Goal: Information Seeking & Learning: Learn about a topic

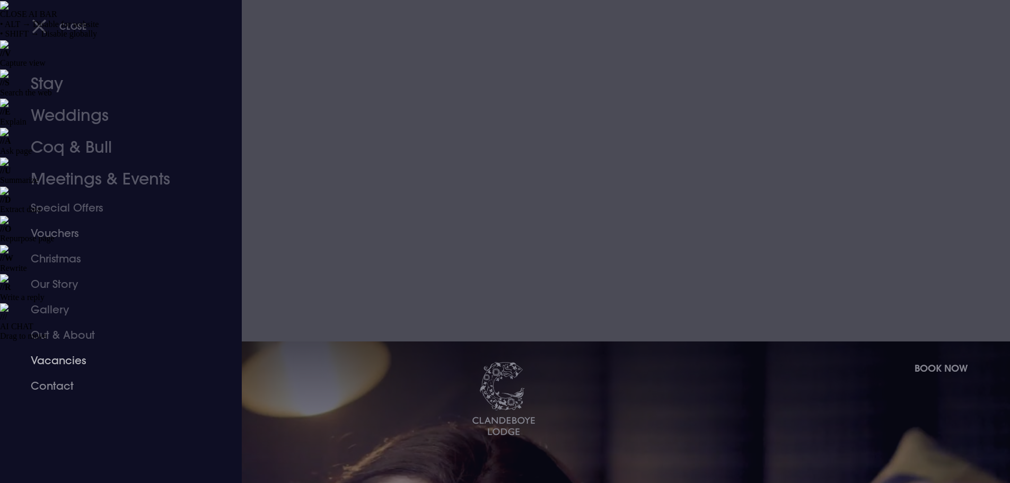
click at [72, 358] on link "Vacancies" at bounding box center [114, 360] width 167 height 25
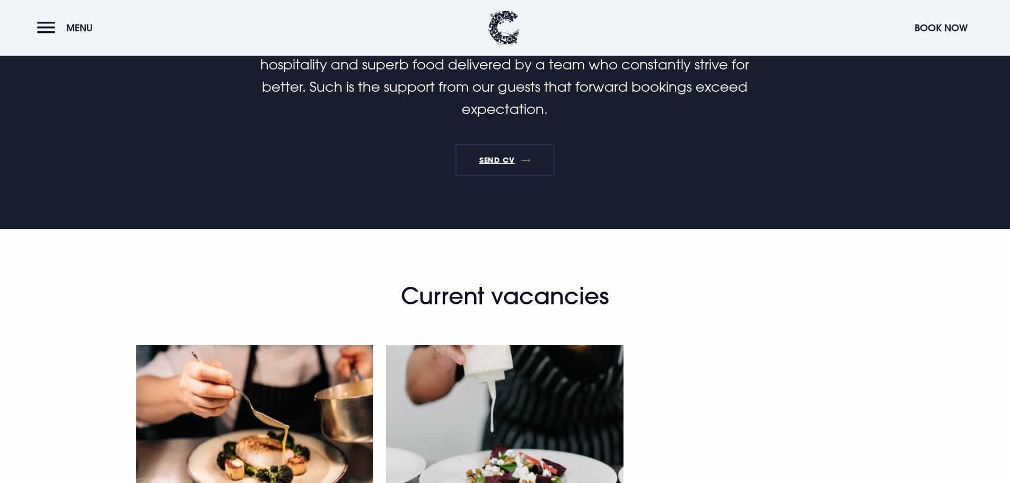
scroll to position [848, 0]
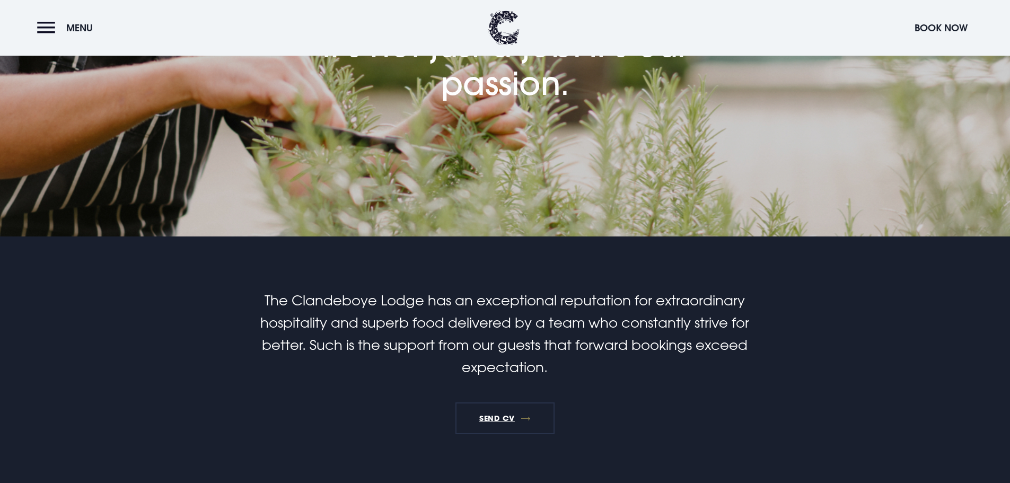
scroll to position [530, 0]
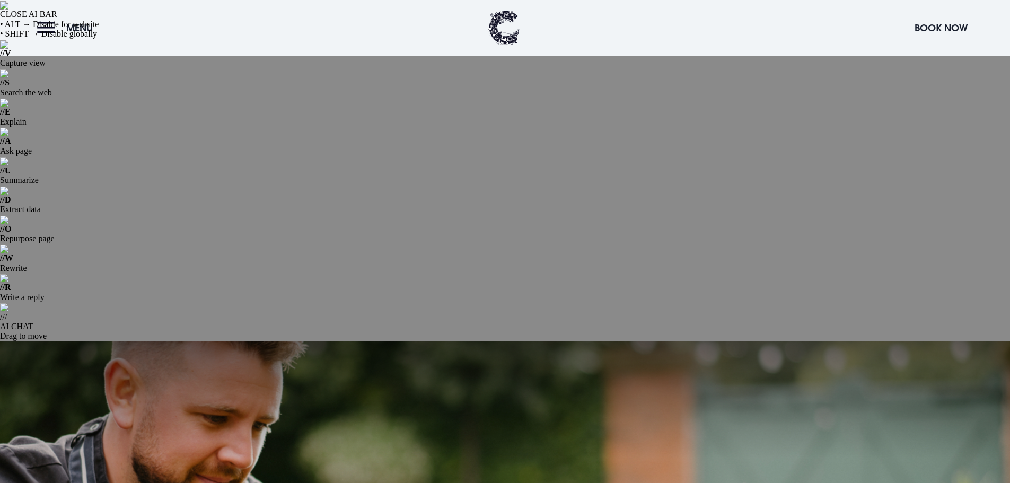
scroll to position [848, 0]
